Goal: Navigation & Orientation: Find specific page/section

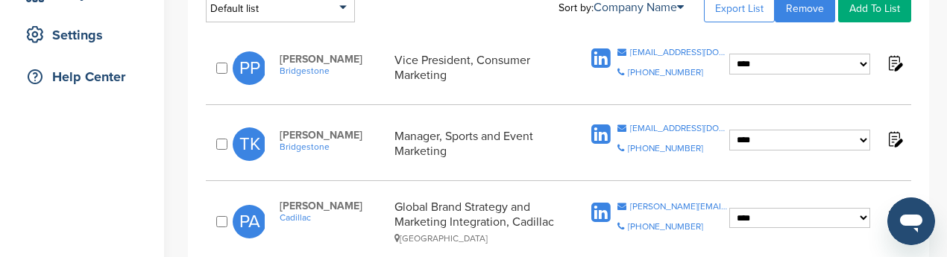
scroll to position [224, 0]
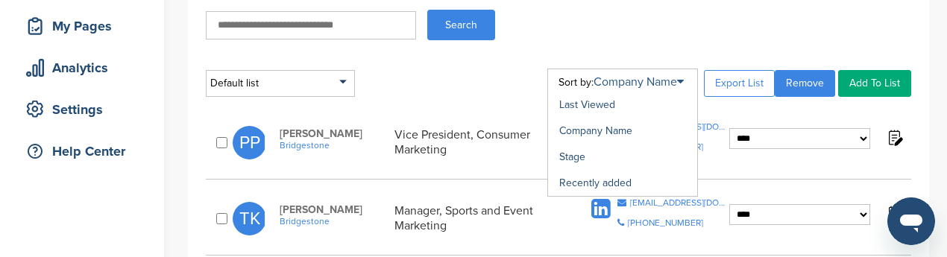
click at [684, 81] on icon at bounding box center [680, 82] width 7 height 12
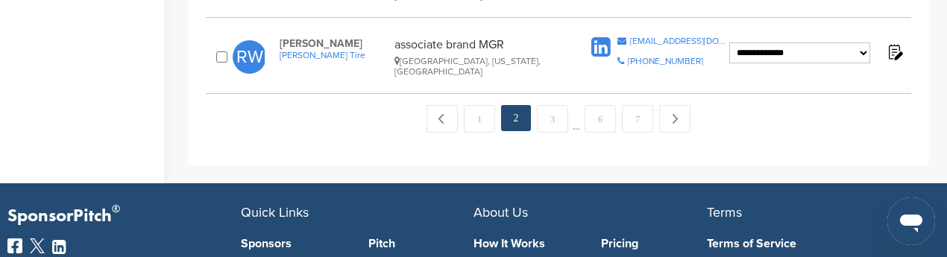
scroll to position [1674, 0]
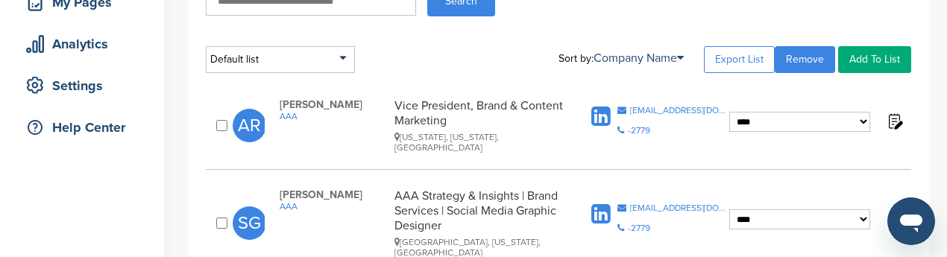
scroll to position [224, 0]
